Goal: Navigation & Orientation: Find specific page/section

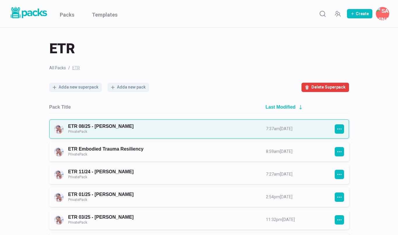
click at [162, 124] on link "ETR 08/25 - [PERSON_NAME] Private Pack" at bounding box center [161, 129] width 187 height 11
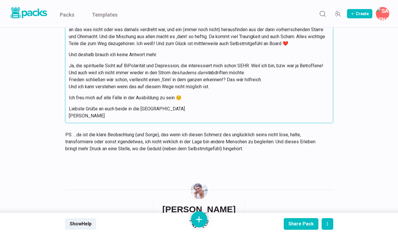
scroll to position [1183, 0]
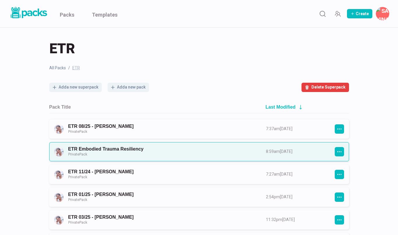
click at [90, 149] on link "ETR Embodied Trauma Resiliency Private Pack" at bounding box center [161, 151] width 187 height 11
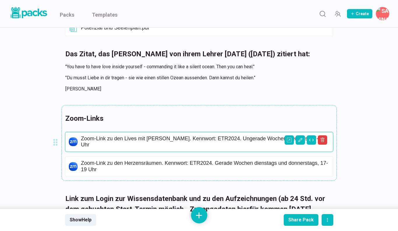
scroll to position [1391, 0]
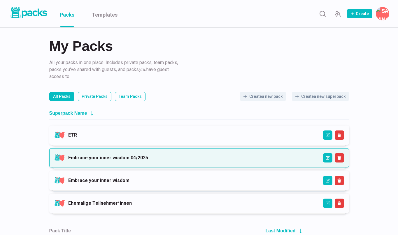
click at [88, 156] on link "Embrace your inner wisdom 04/2025" at bounding box center [108, 158] width 80 height 6
